Goal: Navigation & Orientation: Find specific page/section

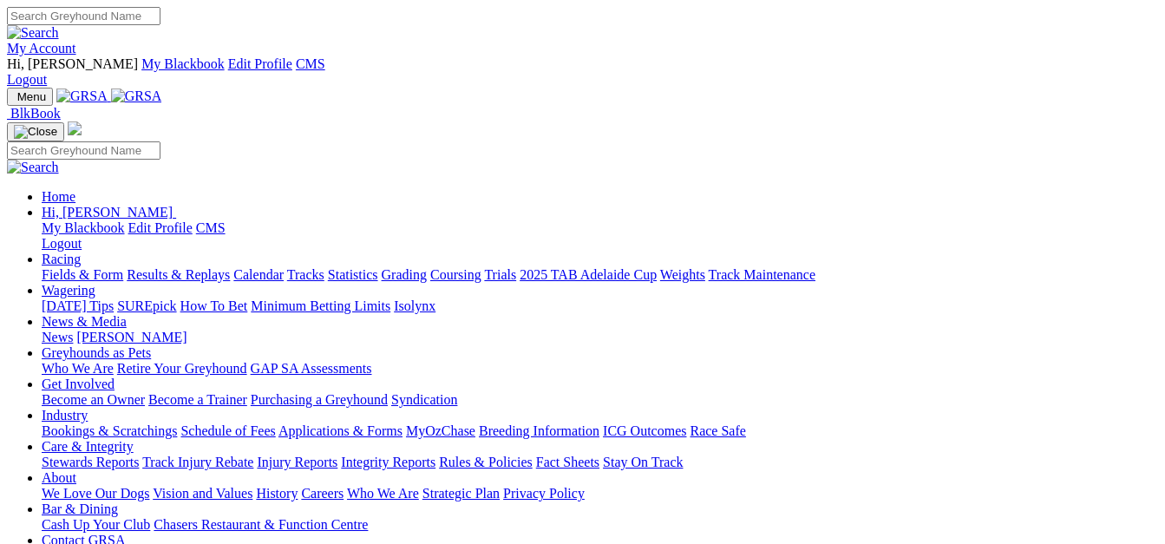
click at [186, 330] on link "[PERSON_NAME]" at bounding box center [131, 337] width 110 height 15
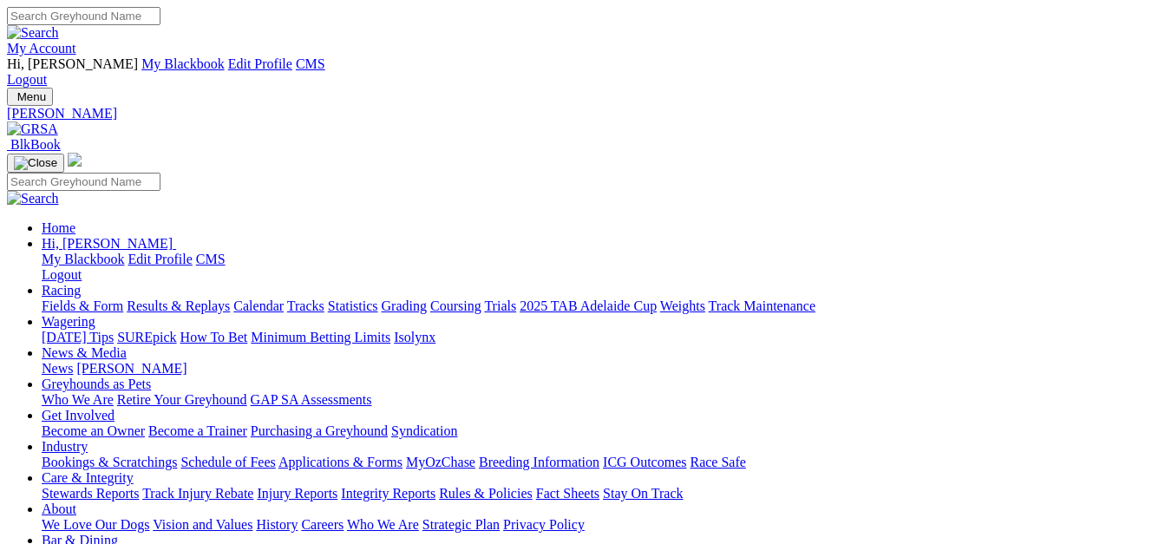
scroll to position [42, 0]
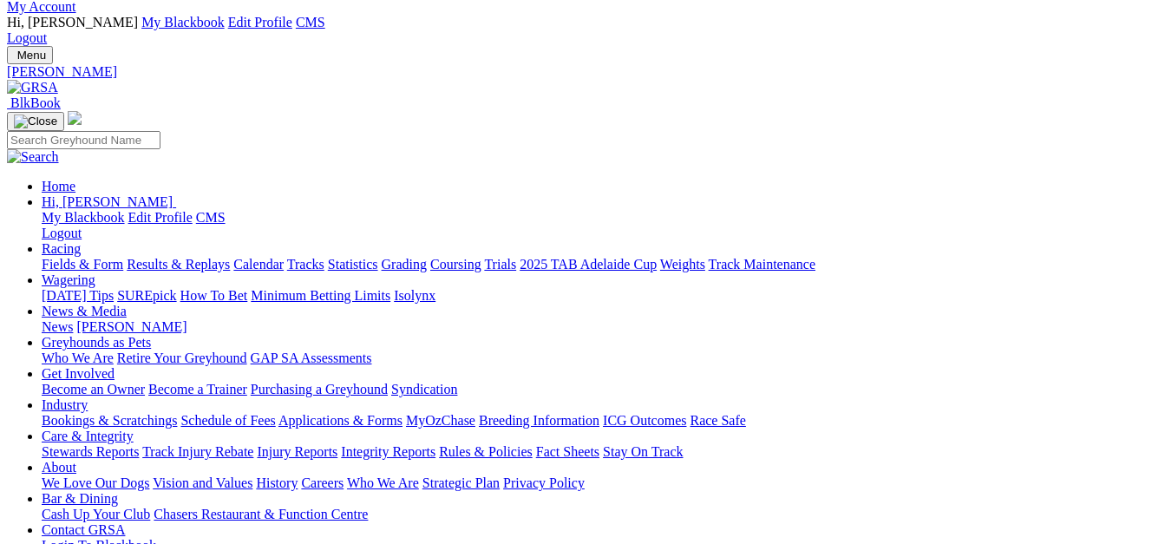
click at [81, 241] on link "Racing" at bounding box center [61, 248] width 39 height 15
click at [516, 257] on link "Trials" at bounding box center [500, 264] width 32 height 15
